Goal: Task Accomplishment & Management: Manage account settings

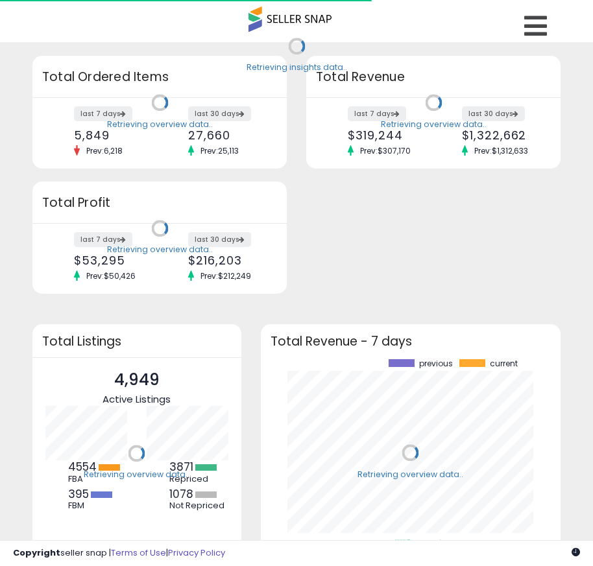
scroll to position [180, 274]
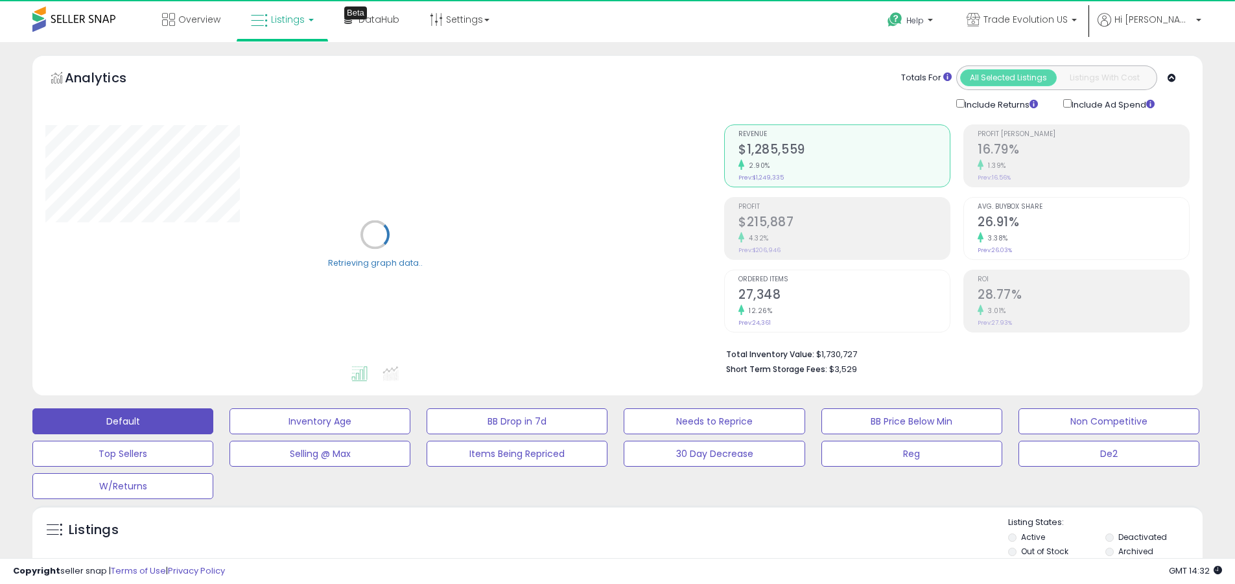
click at [602, 537] on label "Deactivated" at bounding box center [1142, 537] width 49 height 11
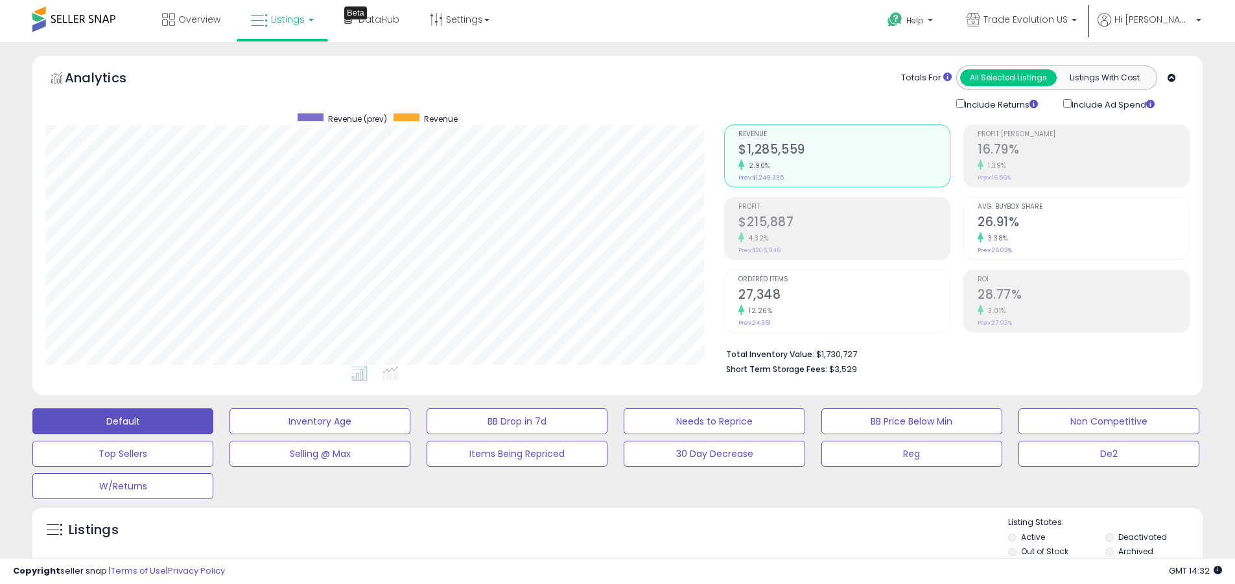
click at [602, 551] on label "Archived" at bounding box center [1135, 551] width 35 height 11
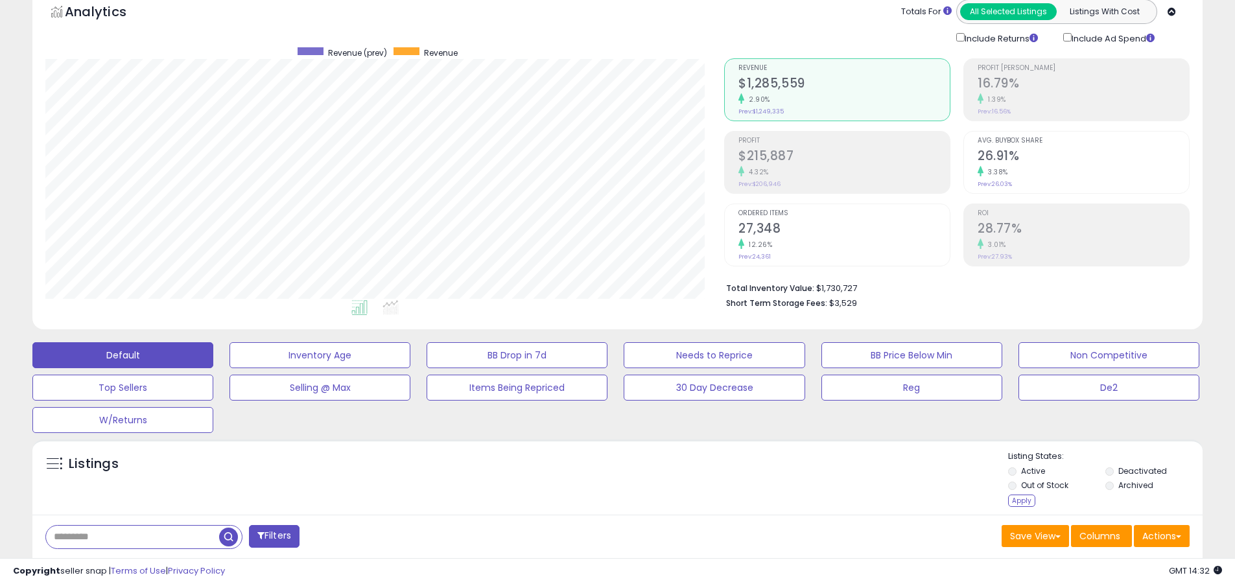
scroll to position [275, 0]
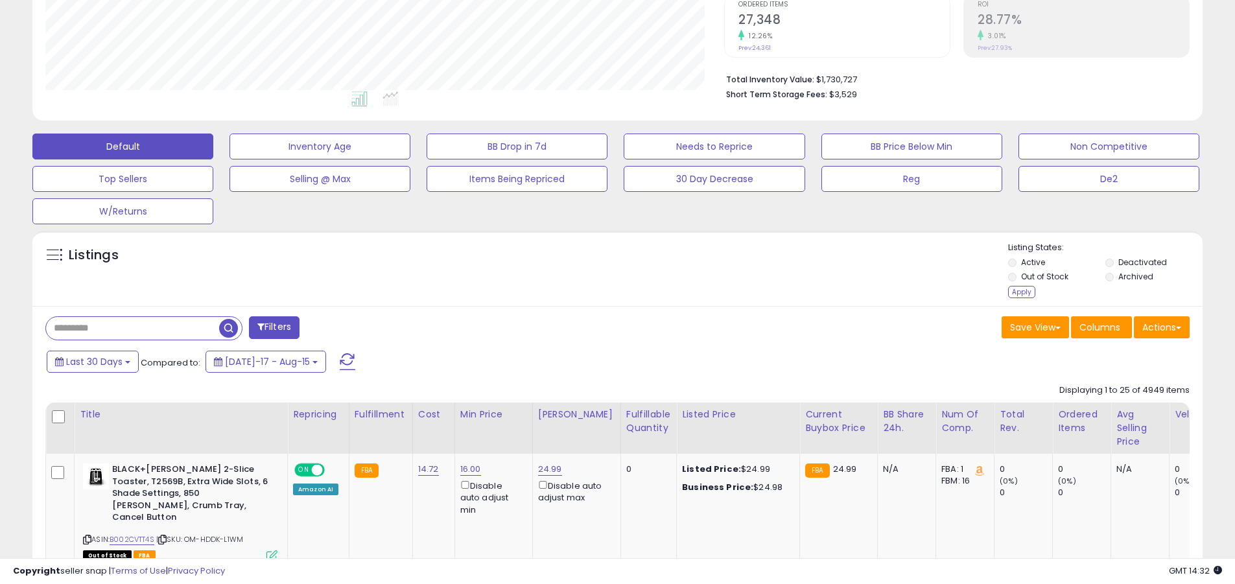
click at [602, 292] on div "Apply" at bounding box center [1021, 292] width 27 height 12
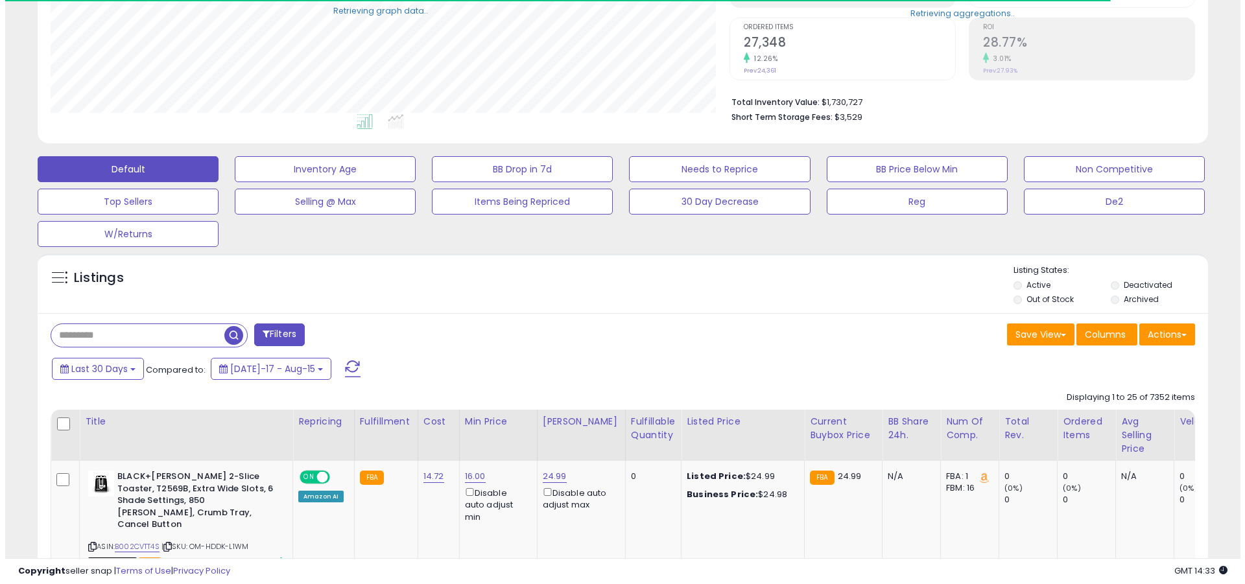
scroll to position [648116, 647703]
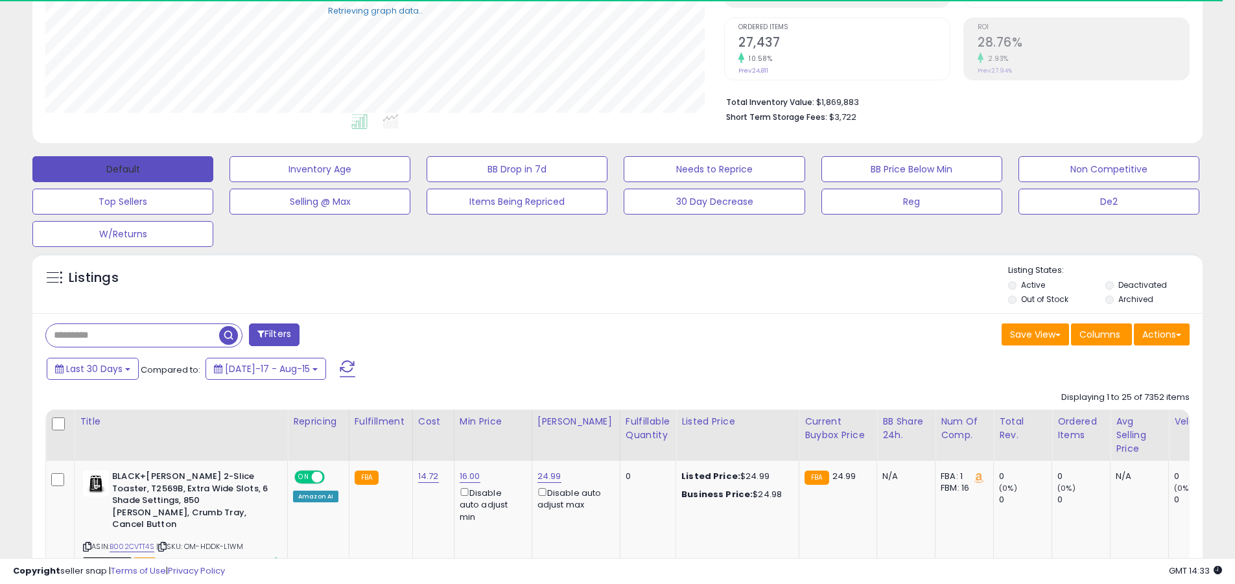
click at [123, 169] on button "Default" at bounding box center [122, 169] width 181 height 26
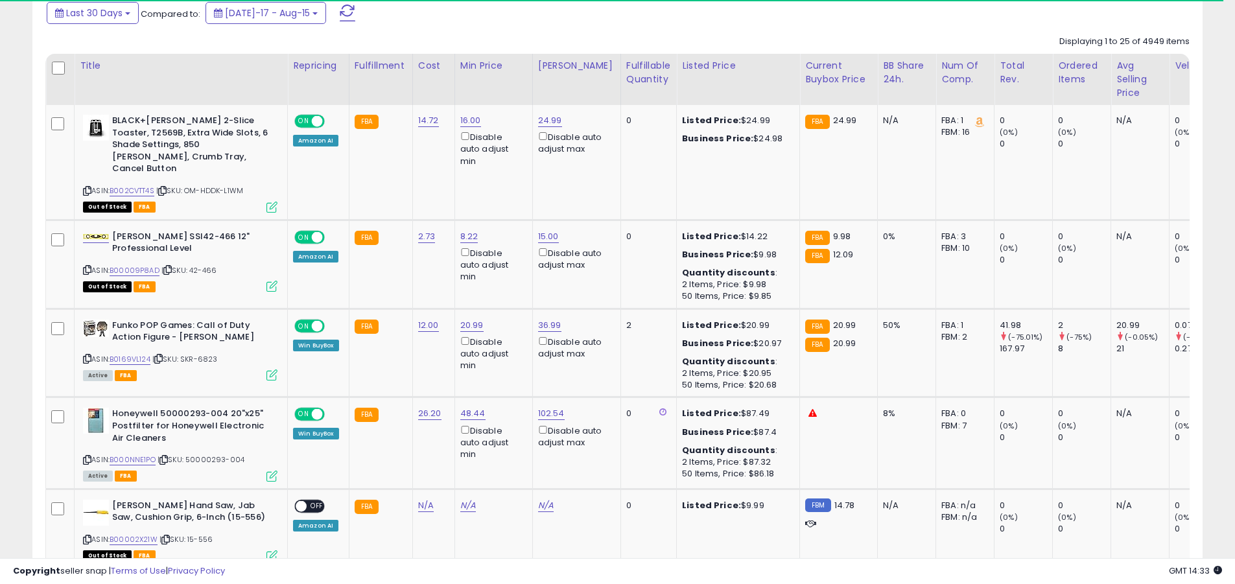
click at [340, 12] on span at bounding box center [348, 13] width 16 height 17
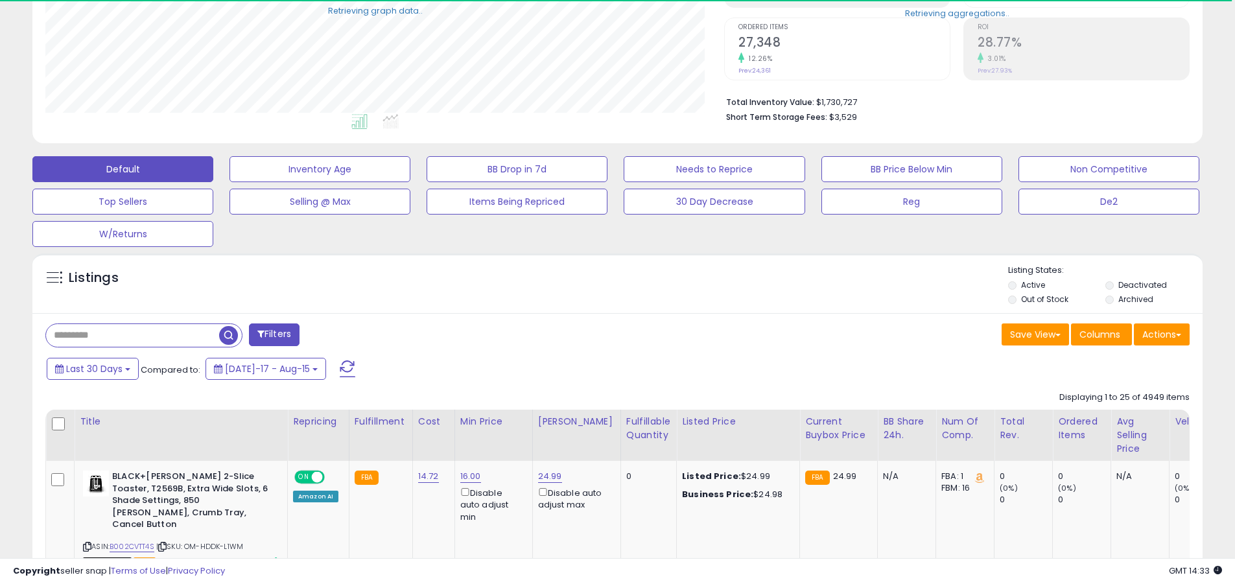
click at [132, 335] on input "text" at bounding box center [132, 335] width 173 height 23
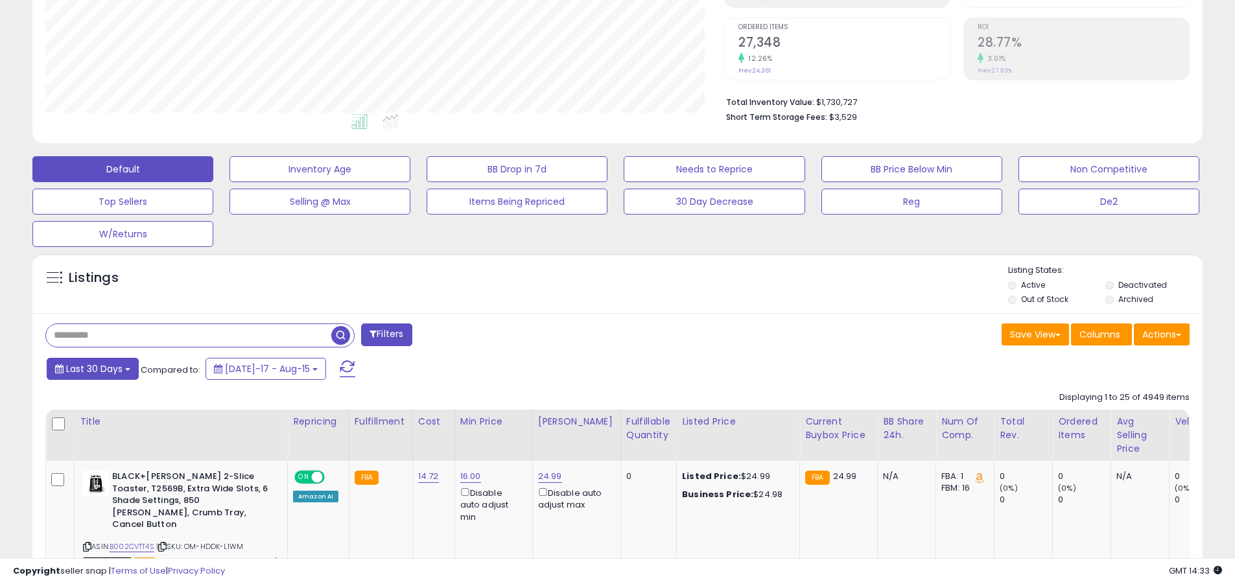
click at [92, 368] on span "Last 30 Days" at bounding box center [94, 368] width 56 height 13
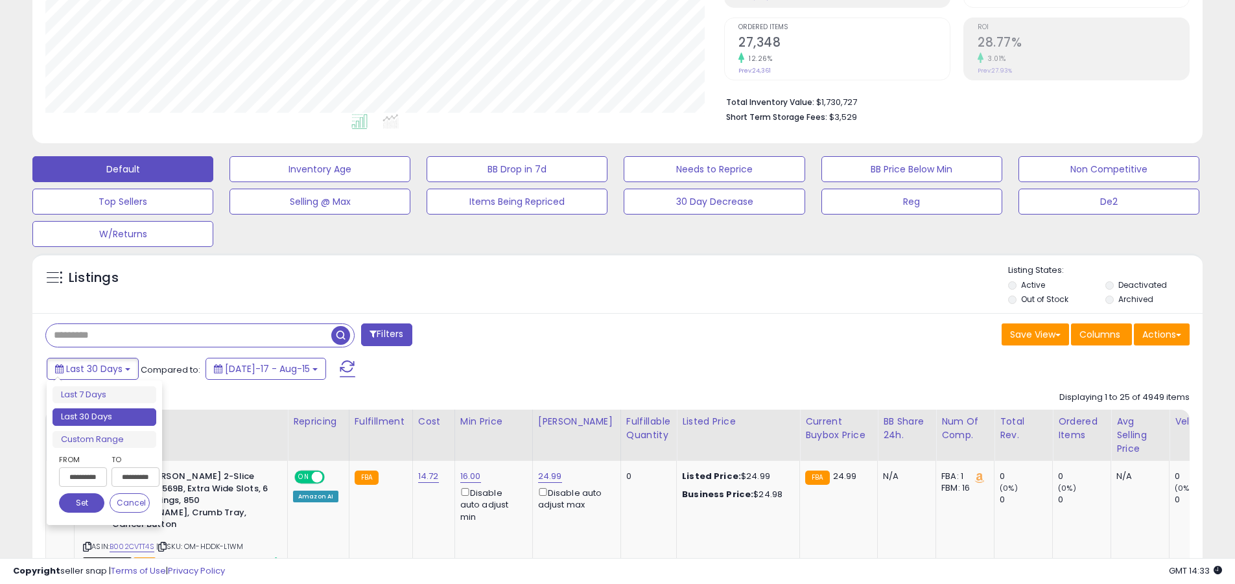
click at [104, 417] on li "Last 30 Days" at bounding box center [105, 417] width 104 height 18
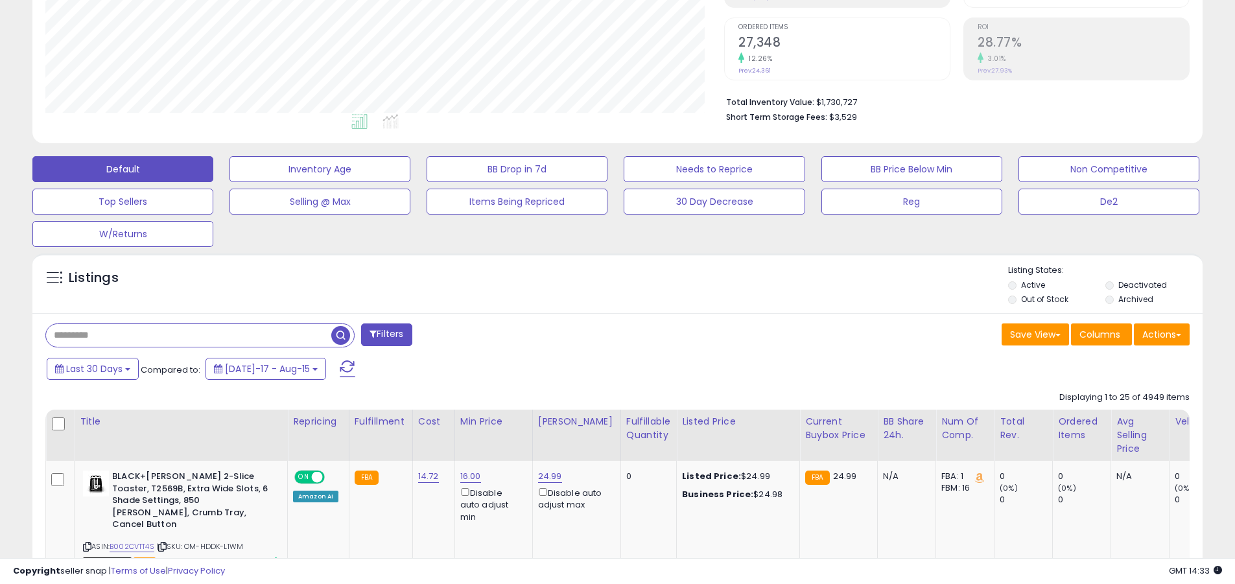
click at [189, 335] on input "text" at bounding box center [188, 335] width 285 height 23
click at [342, 333] on span "button" at bounding box center [340, 335] width 19 height 19
click at [602, 334] on button "Actions" at bounding box center [1162, 335] width 56 height 22
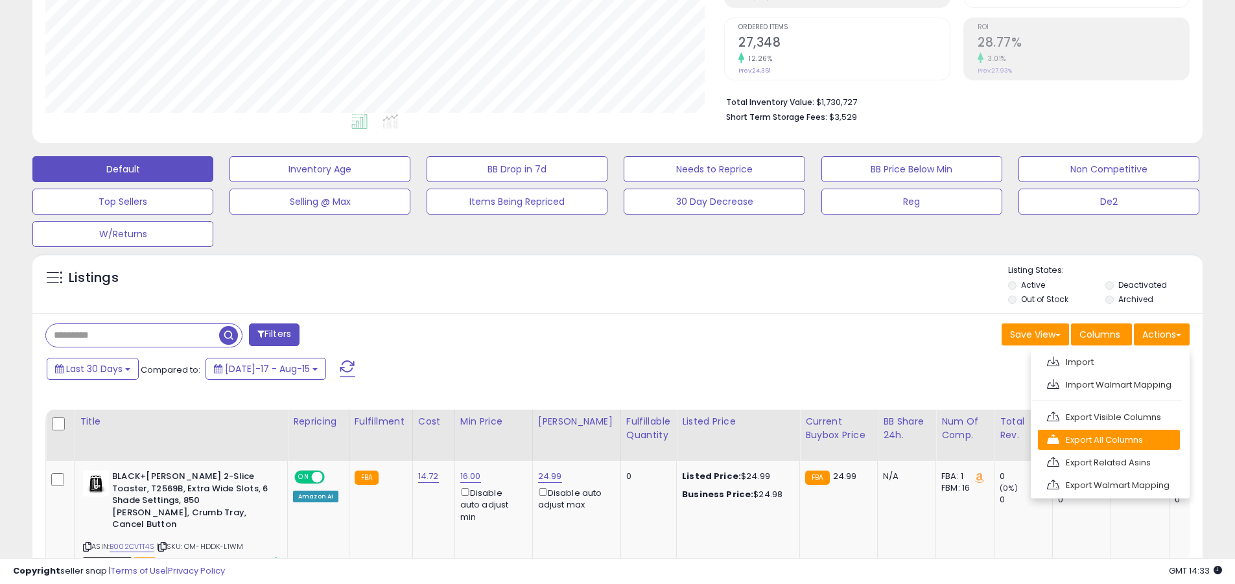
click at [602, 440] on link "Export All Columns" at bounding box center [1109, 440] width 142 height 20
